Goal: Browse casually

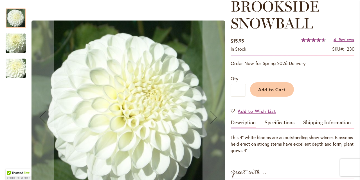
scroll to position [112, 0]
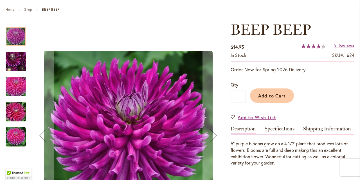
scroll to position [69, 0]
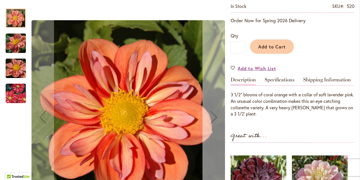
scroll to position [140, 0]
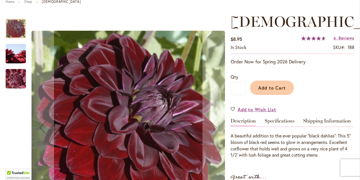
scroll to position [84, 0]
